Goal: Navigation & Orientation: Go to known website

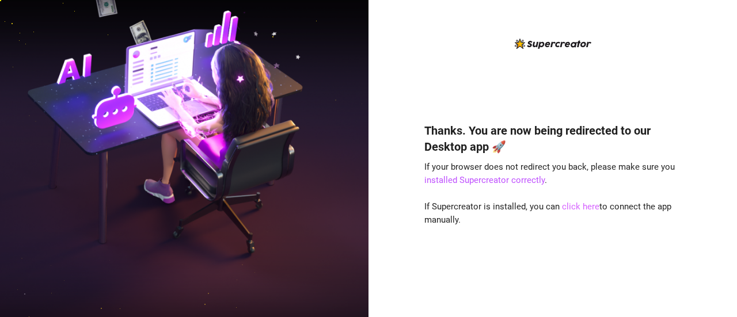
click at [571, 205] on link "click here" at bounding box center [580, 207] width 37 height 10
